Goal: Information Seeking & Learning: Compare options

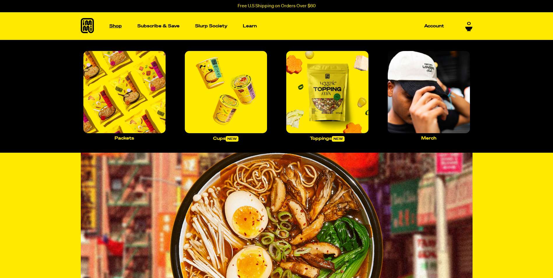
click at [116, 27] on p "Shop" at bounding box center [115, 26] width 13 height 4
click at [144, 92] on img "Main navigation" at bounding box center [124, 92] width 82 height 82
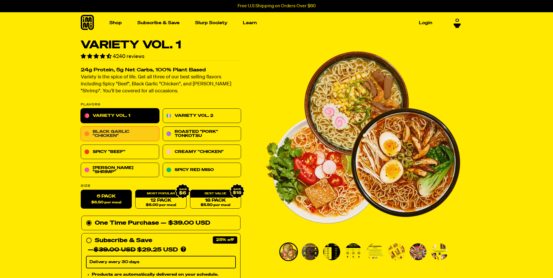
click at [121, 130] on link "Black Garlic "Chicken"" at bounding box center [120, 134] width 78 height 15
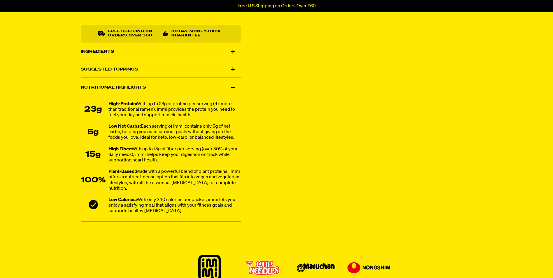
scroll to position [350, 0]
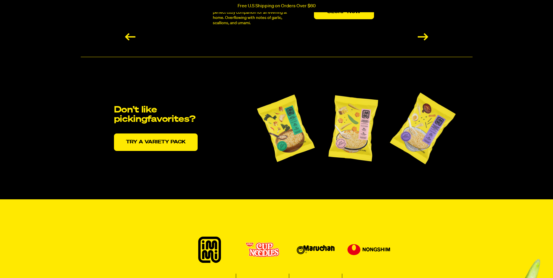
scroll to position [1196, 0]
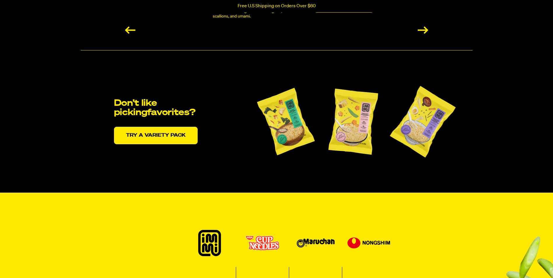
click at [280, 106] on img at bounding box center [286, 122] width 67 height 82
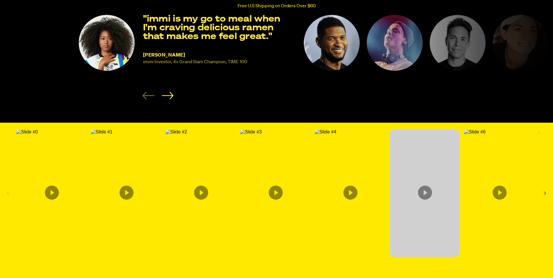
scroll to position [963, 0]
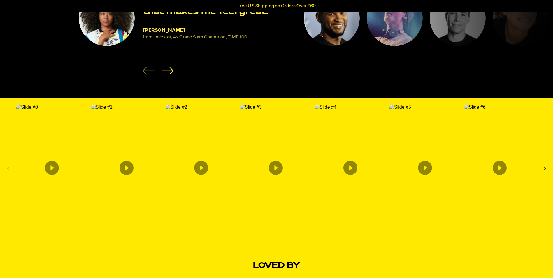
click at [38, 110] on img "Content from Archive App" at bounding box center [27, 107] width 22 height 5
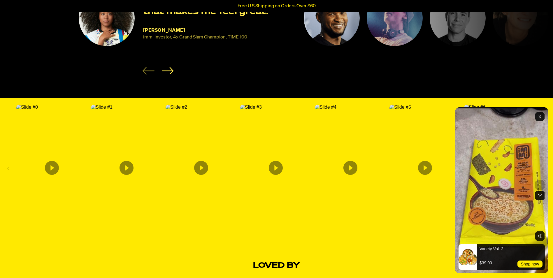
click at [541, 117] on rect "Exit" at bounding box center [540, 116] width 9 height 9
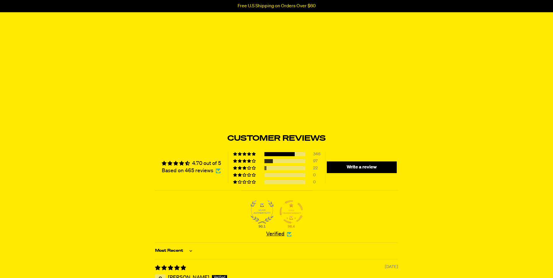
scroll to position [2042, 0]
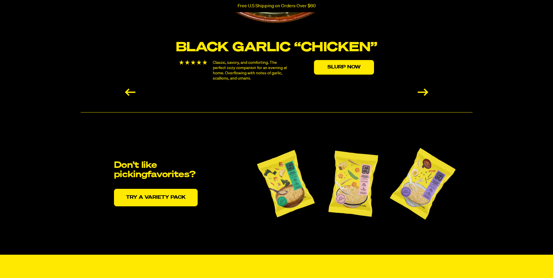
scroll to position [1225, 0]
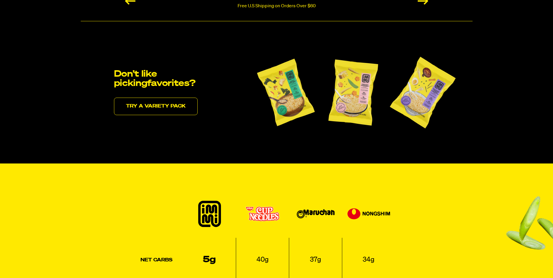
click at [167, 107] on link "Try a variety pack" at bounding box center [156, 107] width 84 height 18
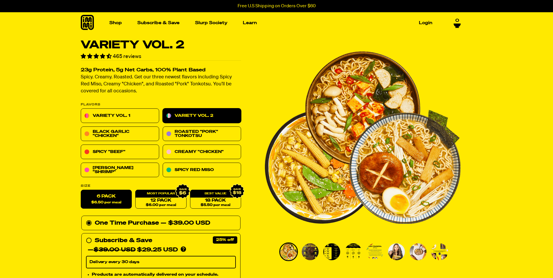
click at [311, 253] on img "Go to slide 2" at bounding box center [310, 252] width 17 height 17
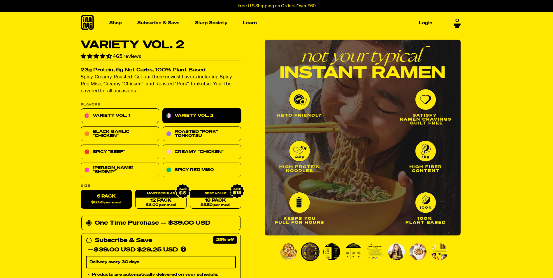
click at [327, 254] on img "Go to slide 3" at bounding box center [332, 252] width 17 height 17
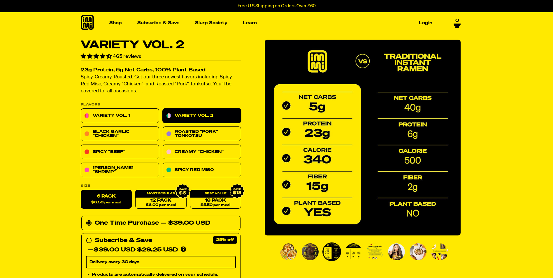
click at [353, 253] on img "Go to slide 4" at bounding box center [353, 252] width 17 height 17
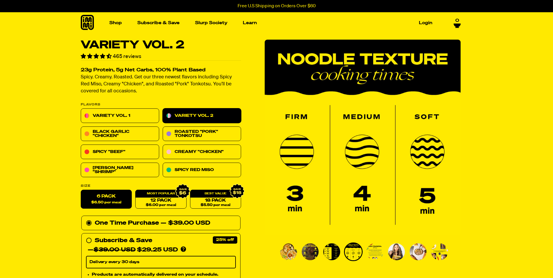
click at [371, 249] on img "Go to slide 5" at bounding box center [375, 252] width 17 height 17
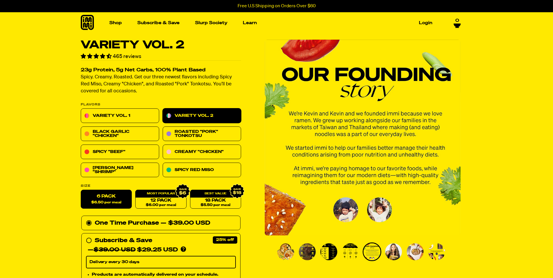
click at [436, 247] on img "Go to slide 8" at bounding box center [437, 252] width 17 height 17
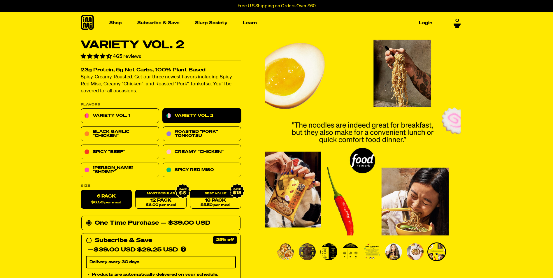
click at [413, 251] on img "Go to slide 7" at bounding box center [415, 252] width 17 height 17
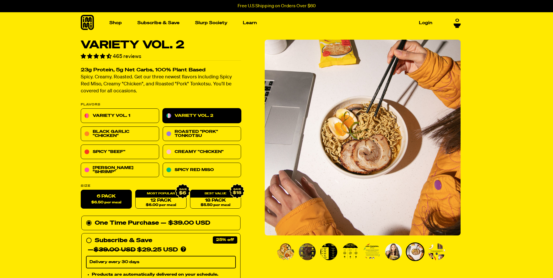
click at [390, 253] on img "Go to slide 6" at bounding box center [393, 252] width 17 height 17
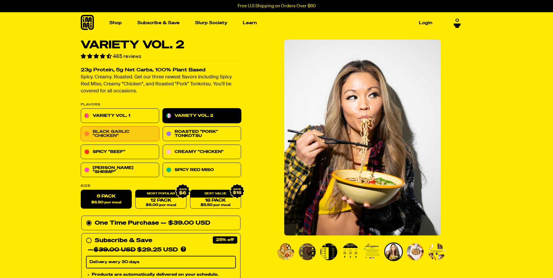
click at [105, 132] on link "Black Garlic "Chicken"" at bounding box center [120, 134] width 78 height 15
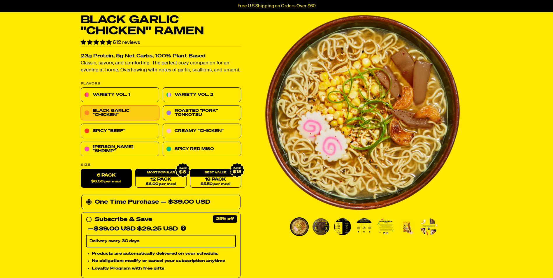
scroll to position [88, 0]
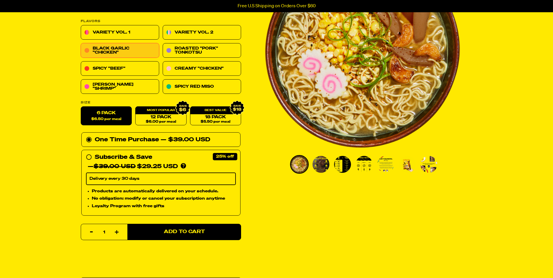
click at [339, 163] on img "Go to slide 3" at bounding box center [342, 164] width 17 height 17
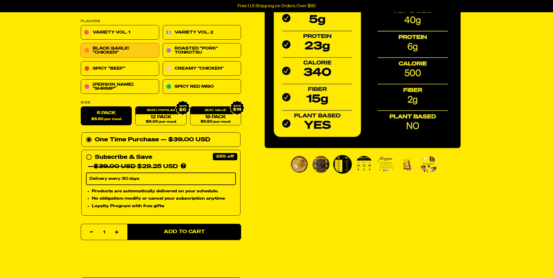
click at [347, 164] on img "Go to slide 3" at bounding box center [342, 164] width 17 height 17
click at [365, 164] on img "Go to slide 4" at bounding box center [364, 164] width 17 height 17
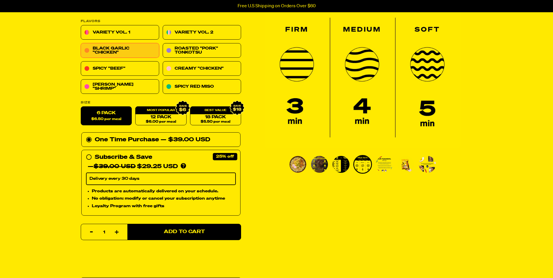
click at [385, 165] on img "Go to slide 5" at bounding box center [384, 164] width 17 height 17
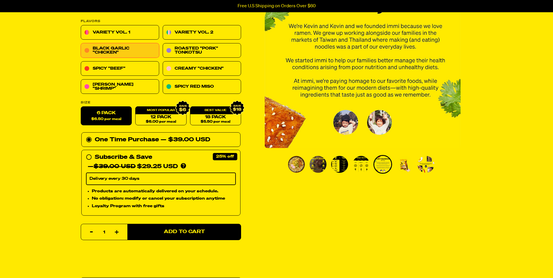
click at [404, 165] on img "Go to slide 6" at bounding box center [404, 164] width 17 height 17
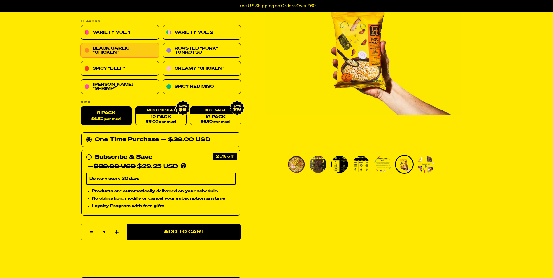
drag, startPoint x: 364, startPoint y: 69, endPoint x: 366, endPoint y: 82, distance: 13.0
click at [366, 82] on img "6 of 7" at bounding box center [363, 50] width 196 height 196
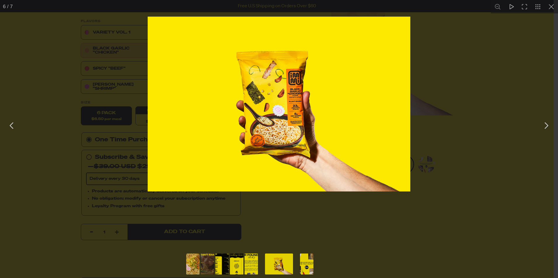
drag, startPoint x: 301, startPoint y: 171, endPoint x: 297, endPoint y: 147, distance: 24.2
click at [297, 147] on img "You can close this modal content with the ESC key" at bounding box center [279, 104] width 263 height 175
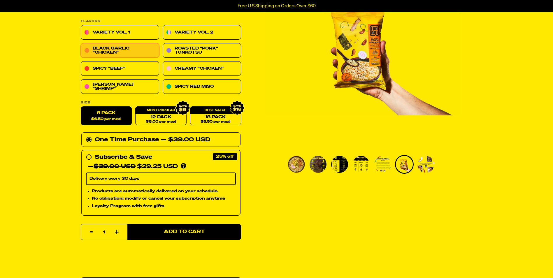
click at [368, 58] on img "6 of 7" at bounding box center [363, 50] width 196 height 196
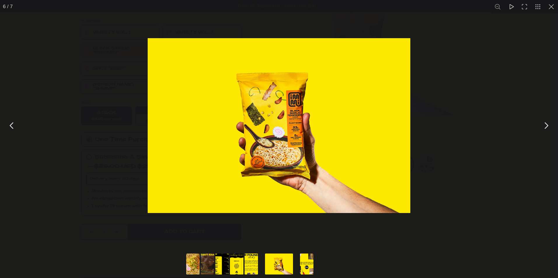
click at [491, 61] on div "You can close this modal content with the ESC key" at bounding box center [279, 126] width 558 height 252
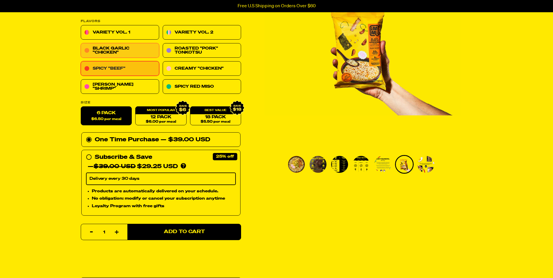
click at [134, 67] on link "Spicy "Beef"" at bounding box center [120, 69] width 78 height 15
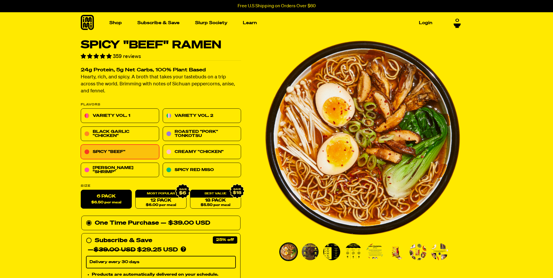
click at [393, 252] on img "Go to slide 6" at bounding box center [396, 252] width 17 height 17
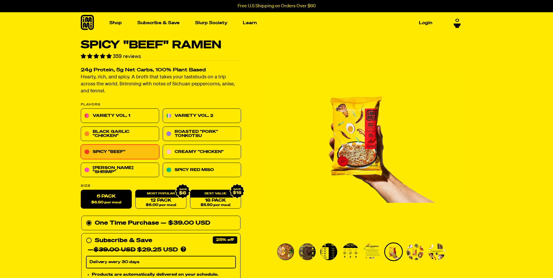
click at [420, 251] on img "Go to slide 7" at bounding box center [415, 252] width 17 height 17
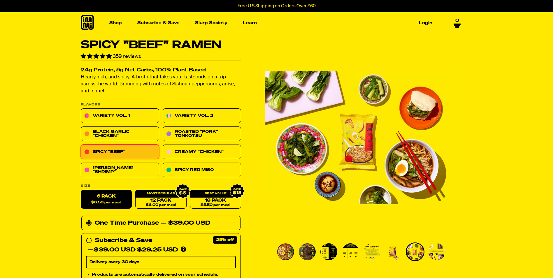
click at [392, 252] on img "Go to slide 6" at bounding box center [393, 252] width 17 height 17
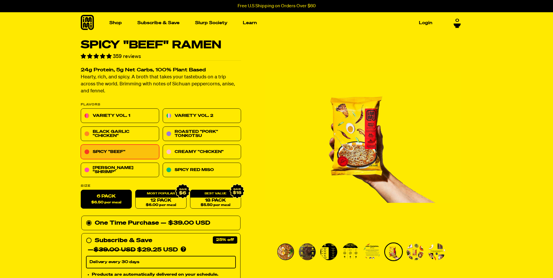
click at [341, 138] on img "6 of 8" at bounding box center [363, 138] width 196 height 196
